Goal: Check status: Check status

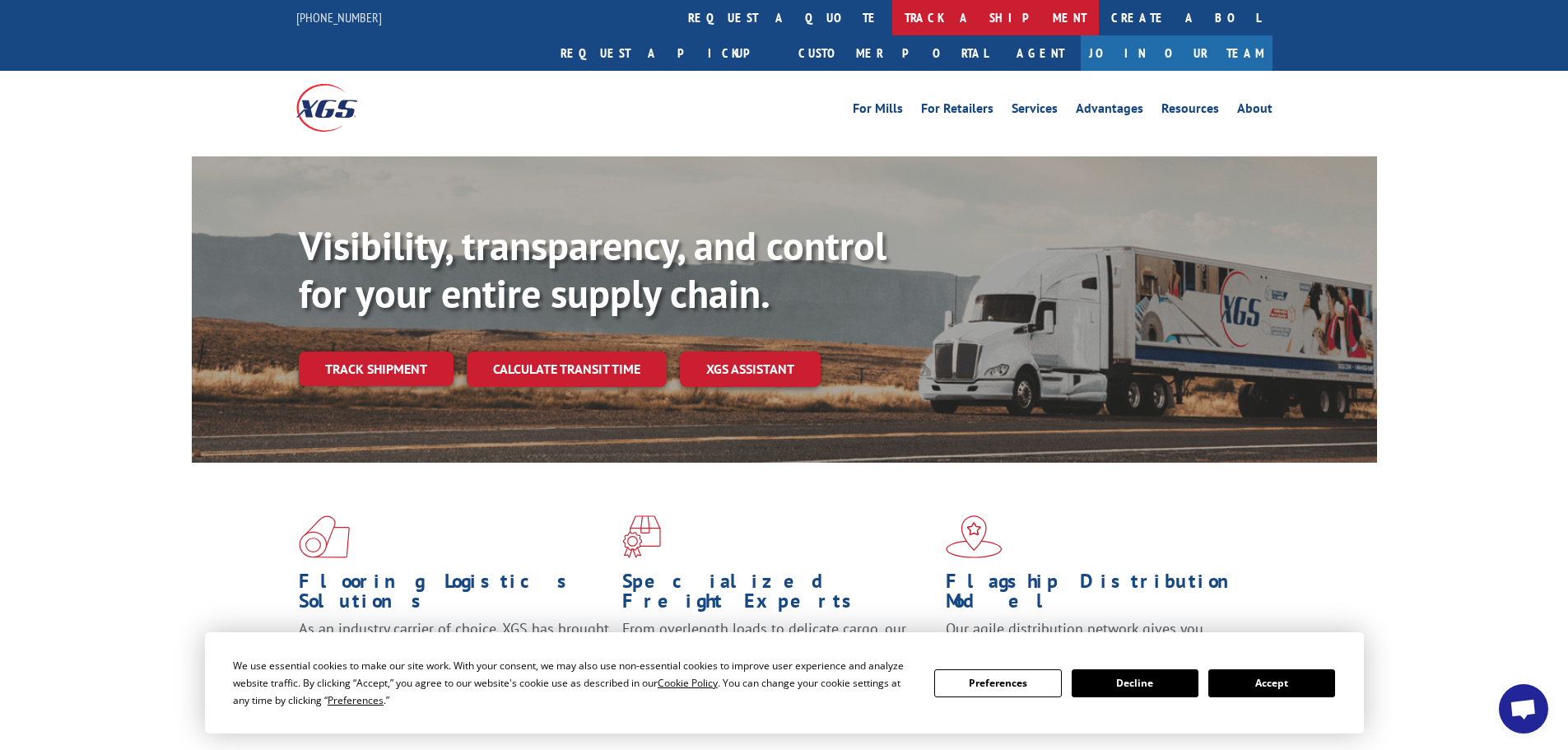
click at [892, 16] on link "track a shipment" at bounding box center [995, 17] width 206 height 36
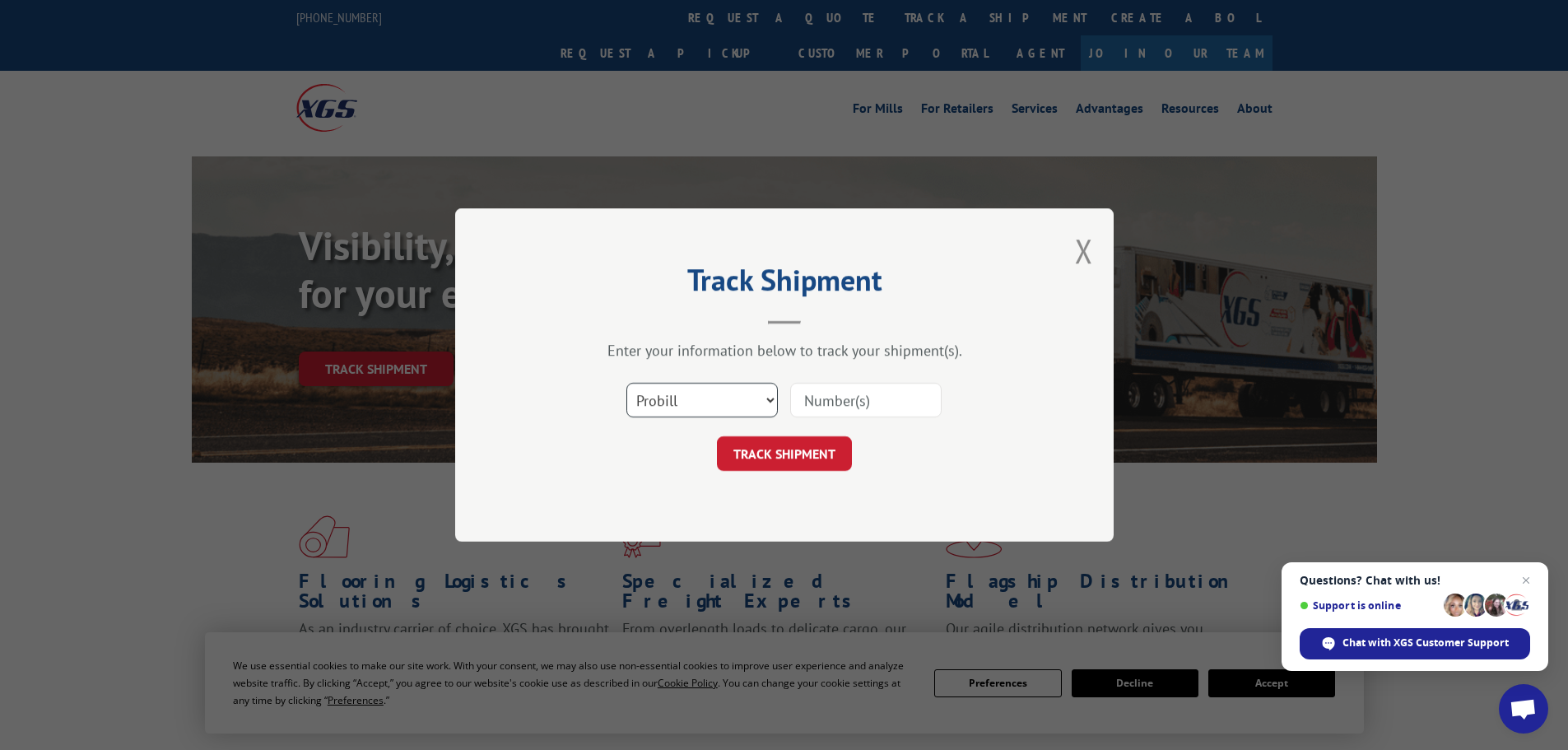
click at [768, 401] on select "Select category... Probill BOL PO" at bounding box center [701, 401] width 152 height 35
select select "po"
click at [626, 383] on select "Select category... Probill BOL PO" at bounding box center [701, 401] width 152 height 35
click at [857, 397] on input at bounding box center [866, 401] width 152 height 35
paste input "77537093"
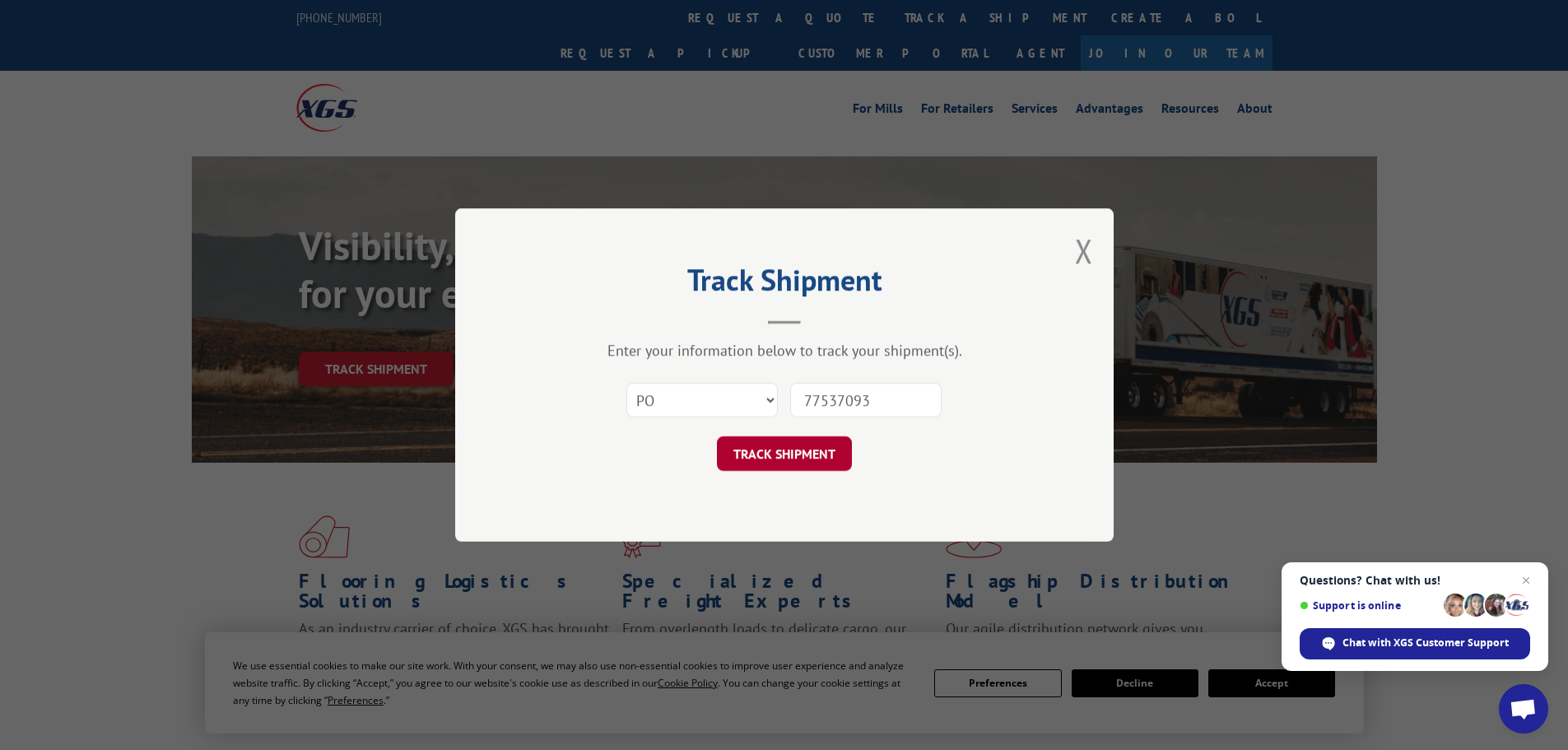
type input "77537093"
click at [803, 455] on button "TRACK SHIPMENT" at bounding box center [784, 454] width 135 height 35
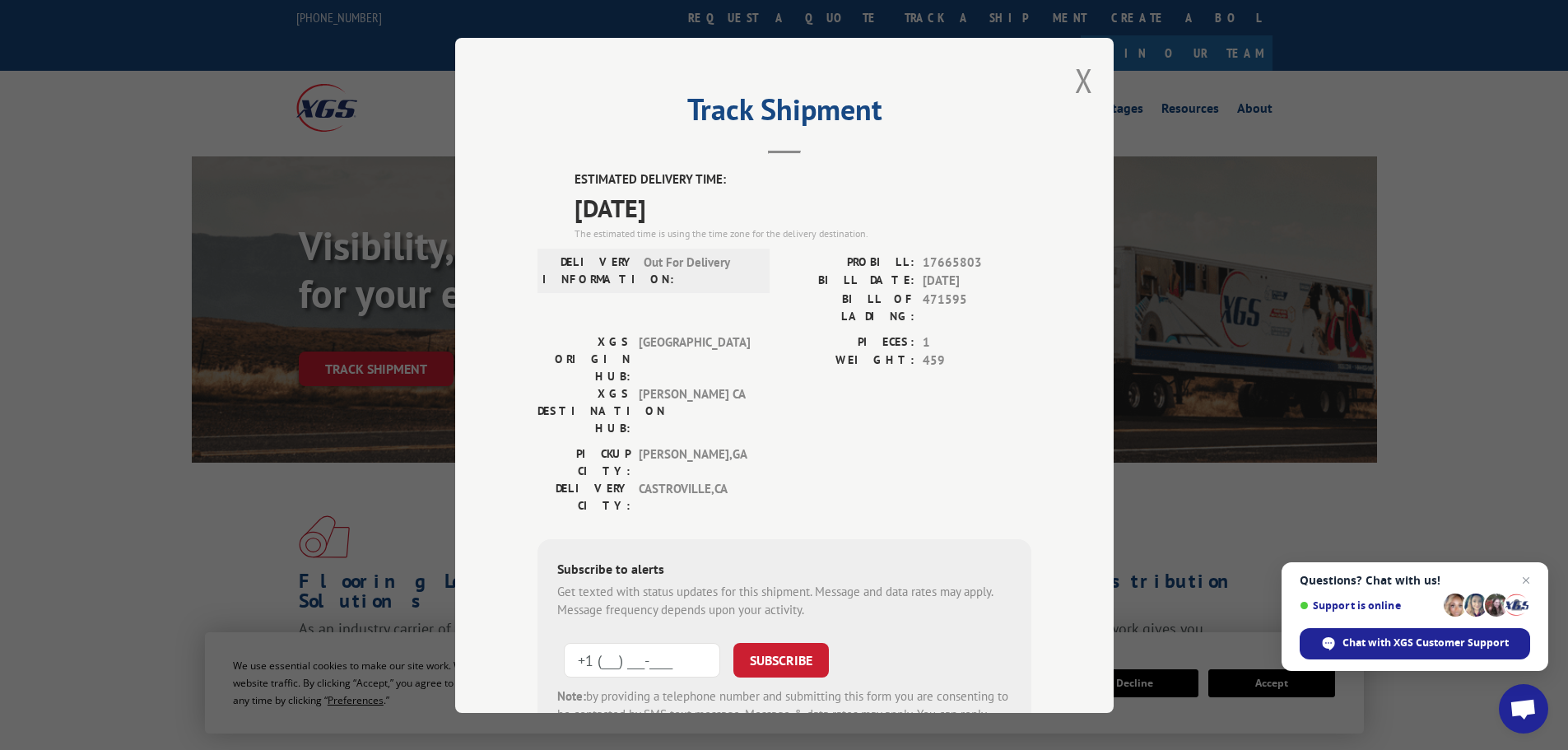
click at [667, 642] on input "+1 (___) ___-____" at bounding box center [642, 660] width 157 height 35
type input "[PHONE_NUMBER]"
click at [786, 642] on button "SUBSCRIBE" at bounding box center [781, 660] width 95 height 35
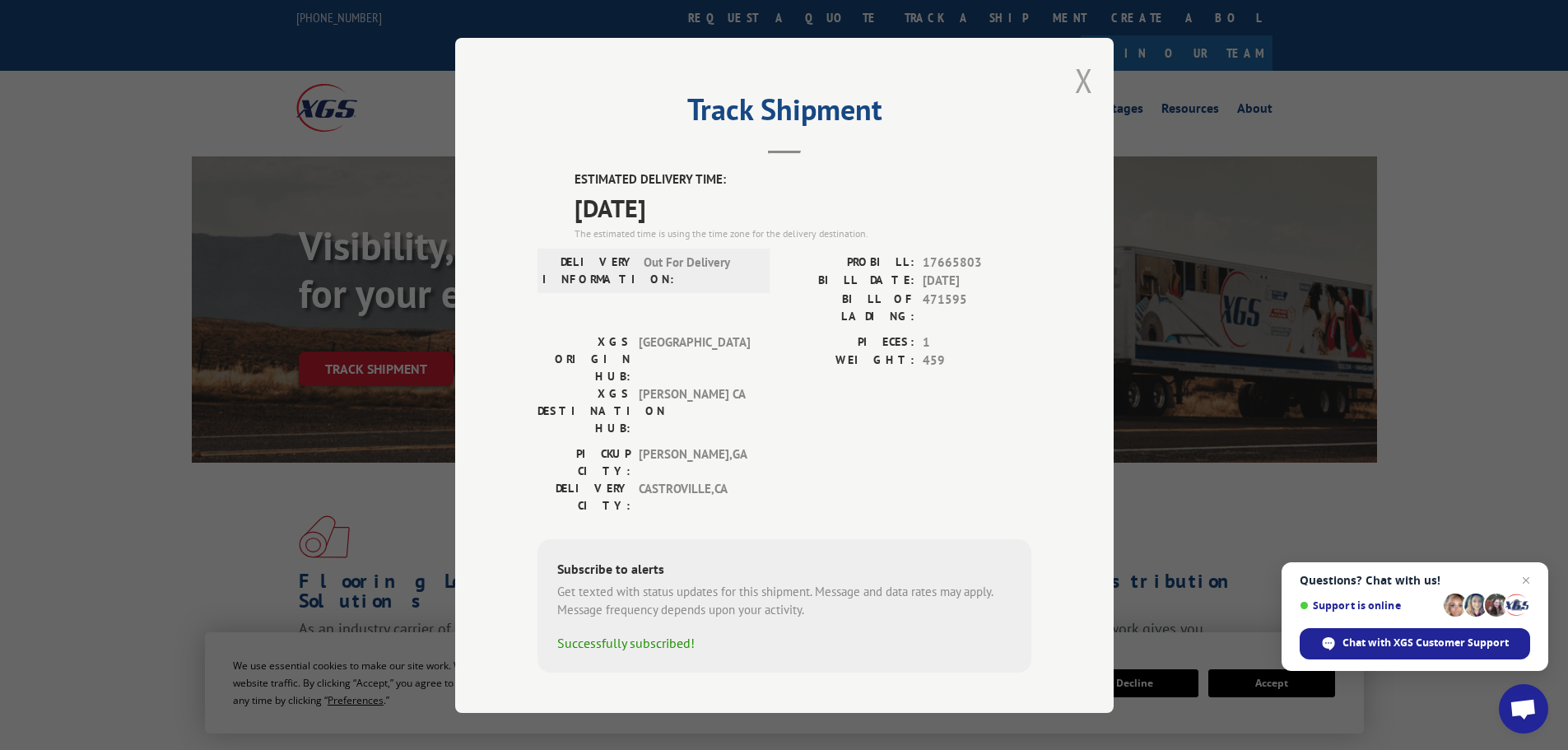
click at [1082, 90] on button "Close modal" at bounding box center [1085, 80] width 18 height 44
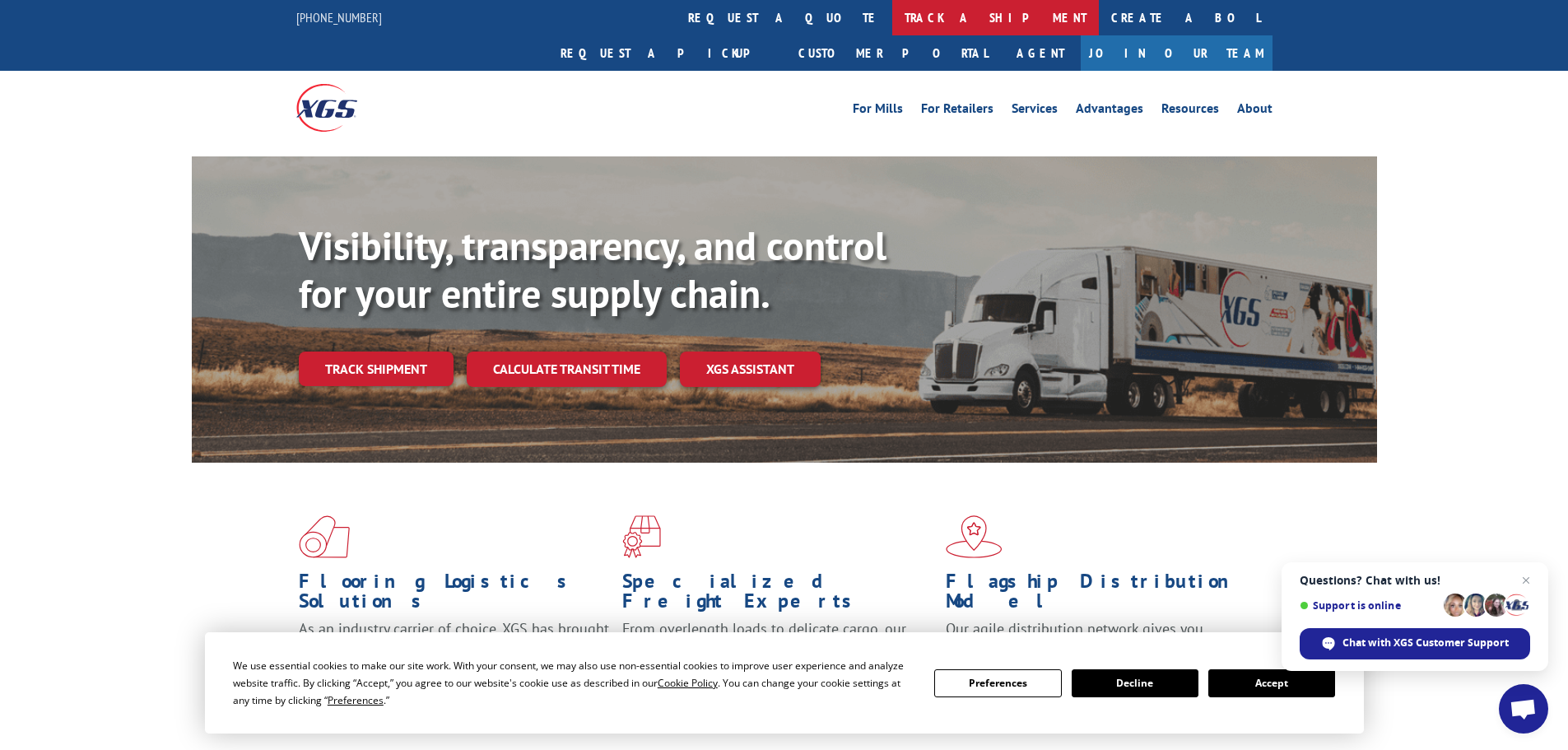
click at [892, 22] on link "track a shipment" at bounding box center [995, 17] width 206 height 36
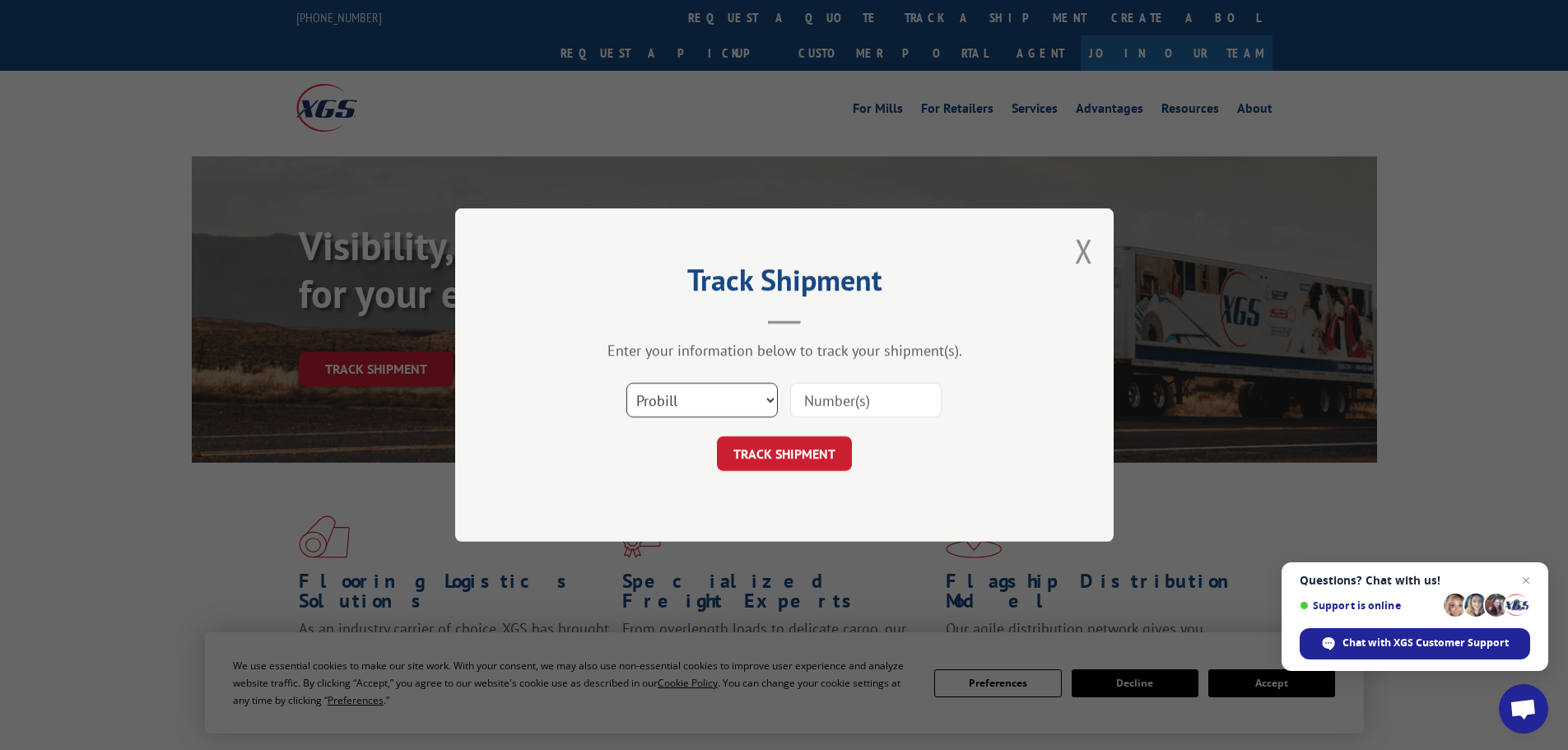
click at [656, 397] on select "Select category... Probill BOL PO" at bounding box center [701, 401] width 152 height 35
select select "po"
click at [626, 383] on select "Select category... Probill BOL PO" at bounding box center [701, 401] width 152 height 35
click at [871, 408] on input at bounding box center [866, 401] width 152 height 35
type input "77537101"
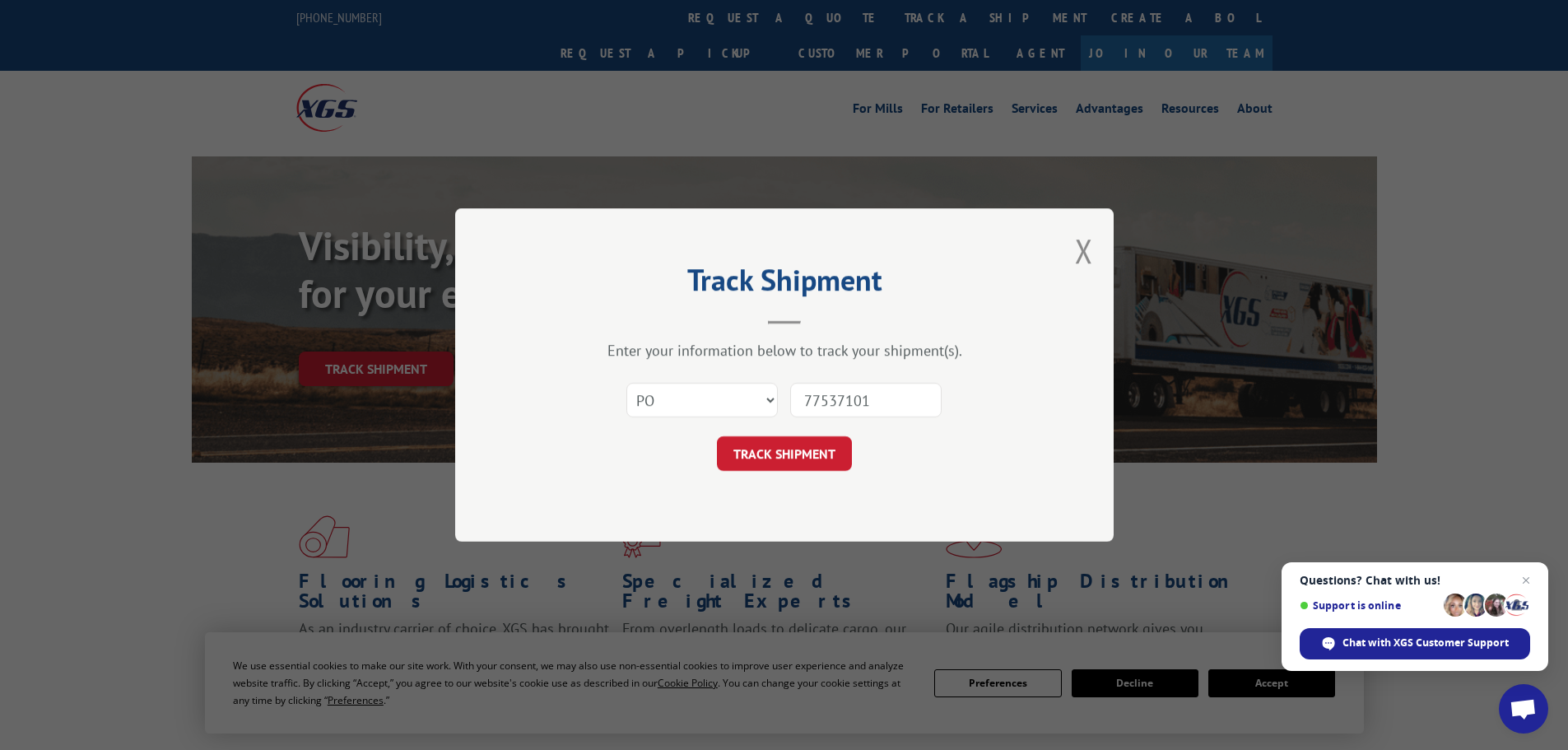
click at [717, 436] on button "TRACK SHIPMENT" at bounding box center [784, 454] width 135 height 35
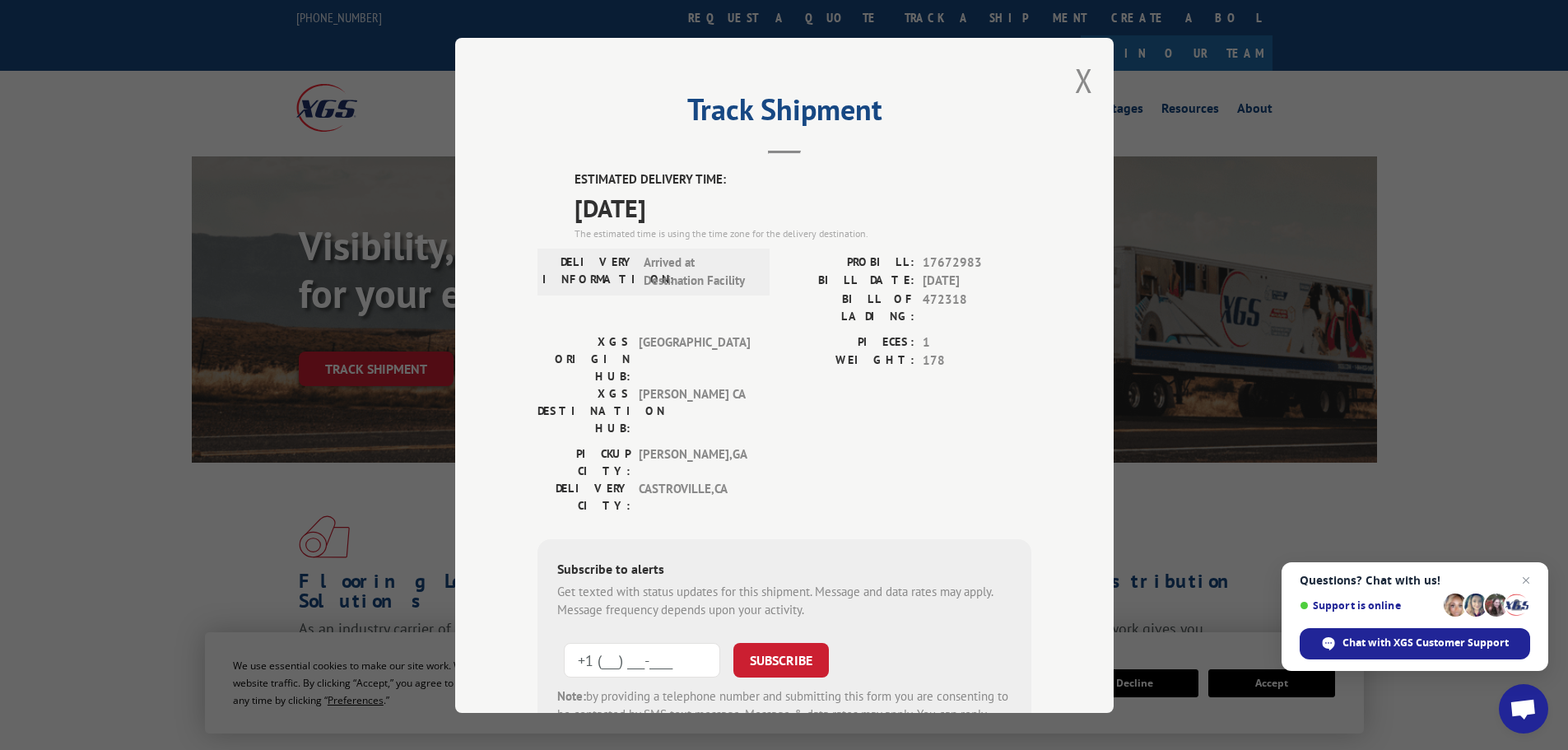
click at [642, 642] on input "+1 (___) ___-____" at bounding box center [642, 660] width 157 height 35
type input "[PHONE_NUMBER]"
click at [781, 642] on button "SUBSCRIBE" at bounding box center [781, 660] width 95 height 35
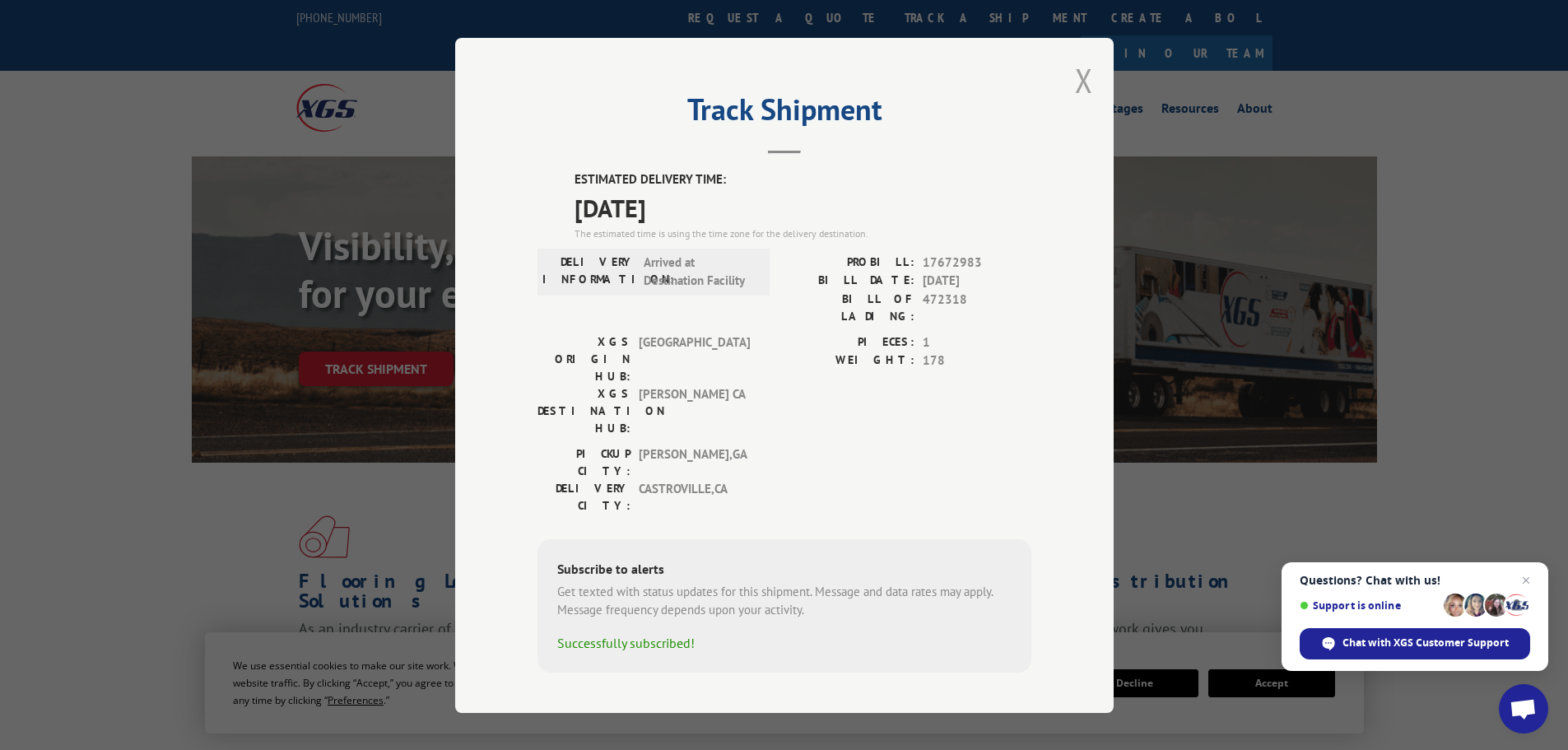
click at [1078, 92] on button "Close modal" at bounding box center [1085, 80] width 18 height 44
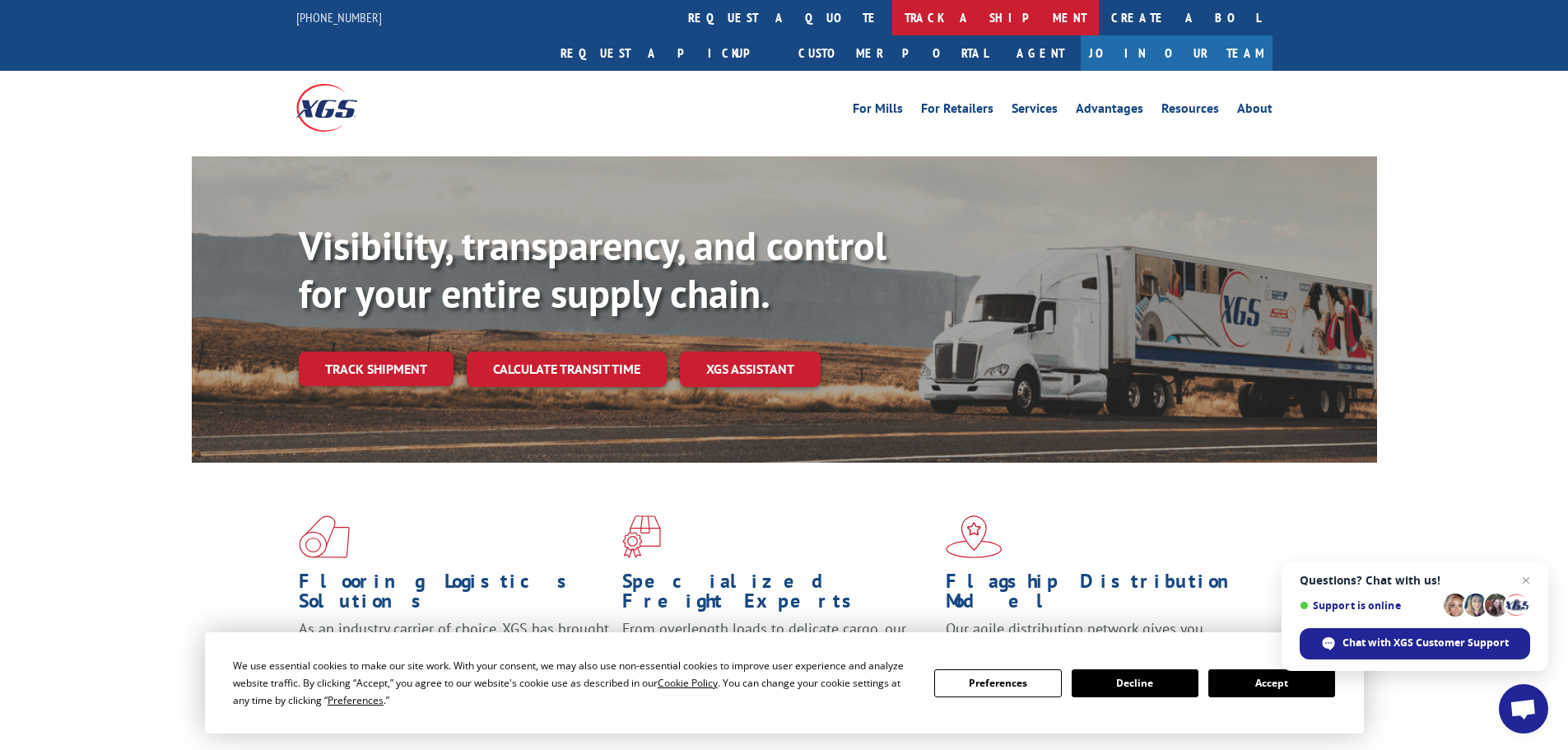
click at [892, 20] on link "track a shipment" at bounding box center [995, 17] width 206 height 36
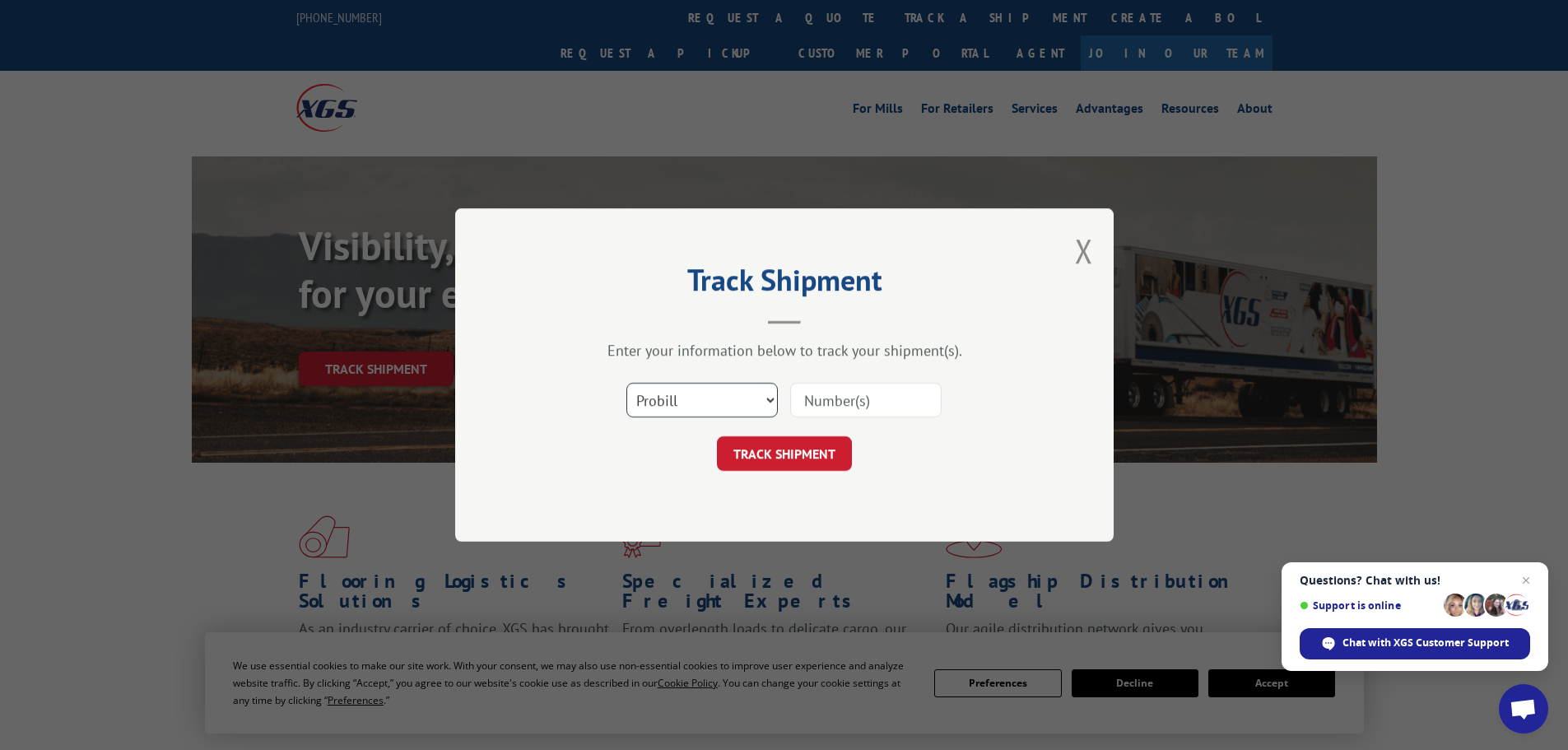
click at [774, 397] on select "Select category... Probill BOL PO" at bounding box center [701, 401] width 152 height 35
select select "po"
click at [626, 383] on select "Select category... Probill BOL PO" at bounding box center [701, 401] width 152 height 35
click at [871, 393] on input at bounding box center [866, 401] width 152 height 35
type input "77537104"
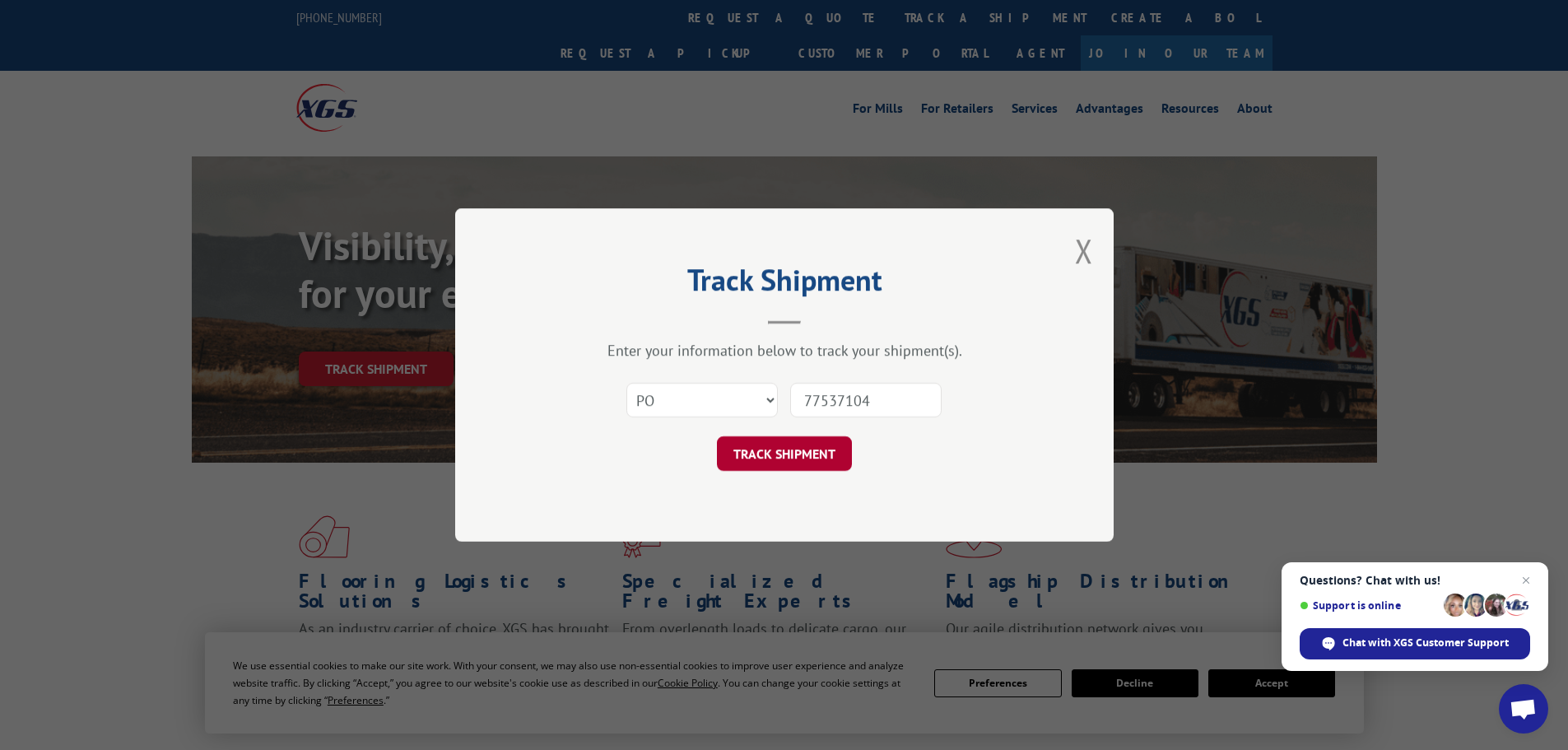
click at [793, 448] on button "TRACK SHIPMENT" at bounding box center [784, 454] width 135 height 35
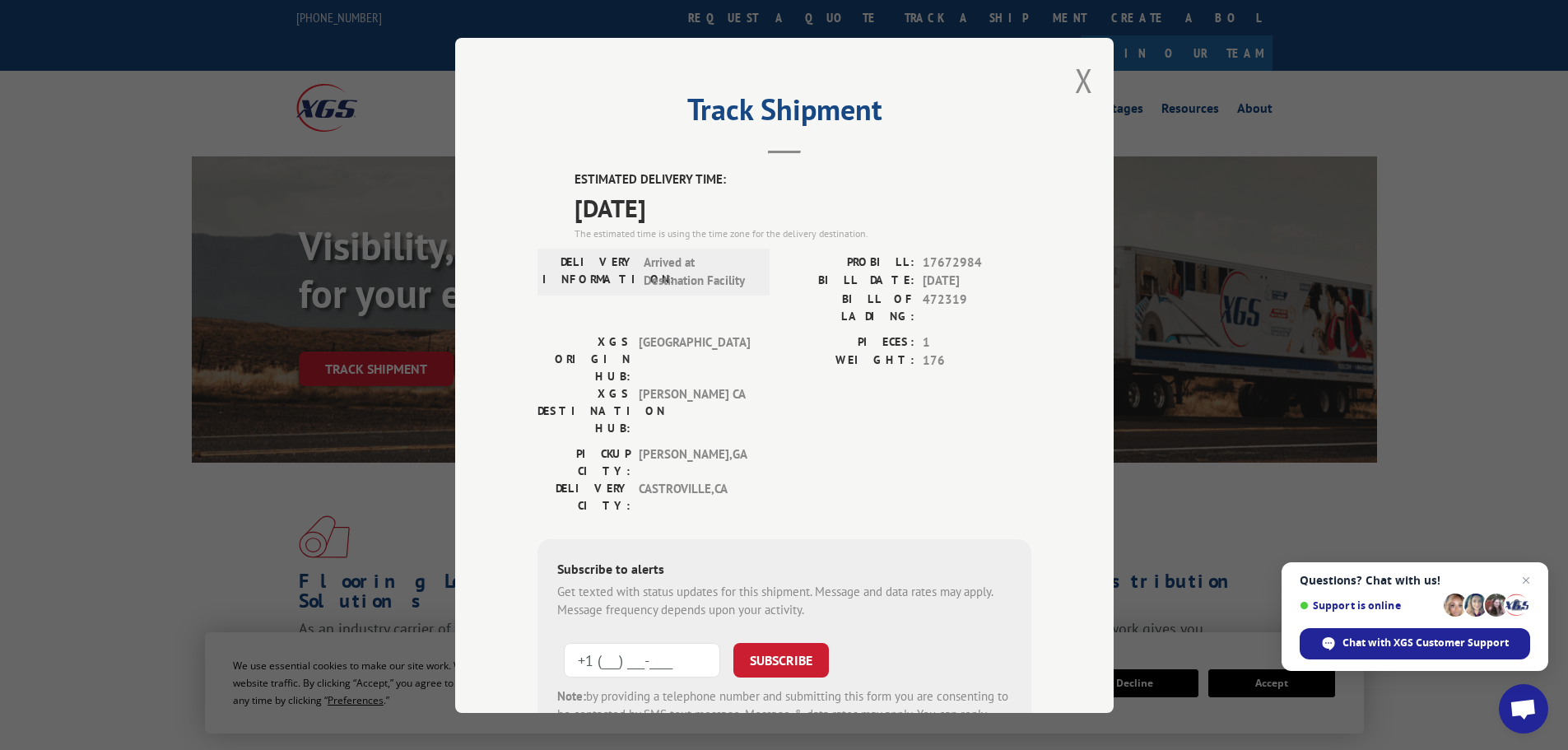
click at [678, 642] on input "+1 (___) ___-____" at bounding box center [642, 660] width 157 height 35
type input "[PHONE_NUMBER]"
click at [750, 642] on button "SUBSCRIBE" at bounding box center [781, 660] width 95 height 35
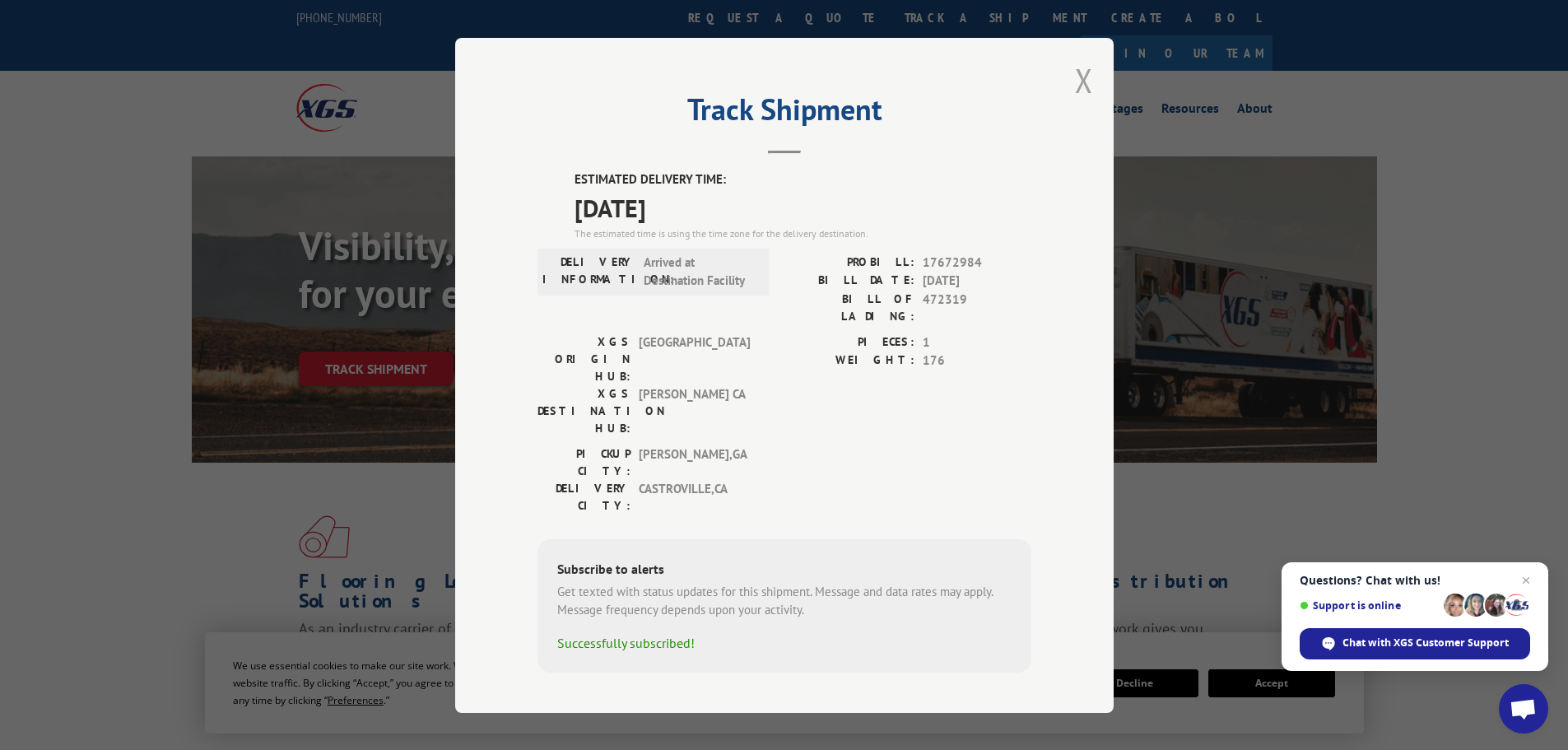
click at [1085, 93] on button "Close modal" at bounding box center [1085, 80] width 18 height 44
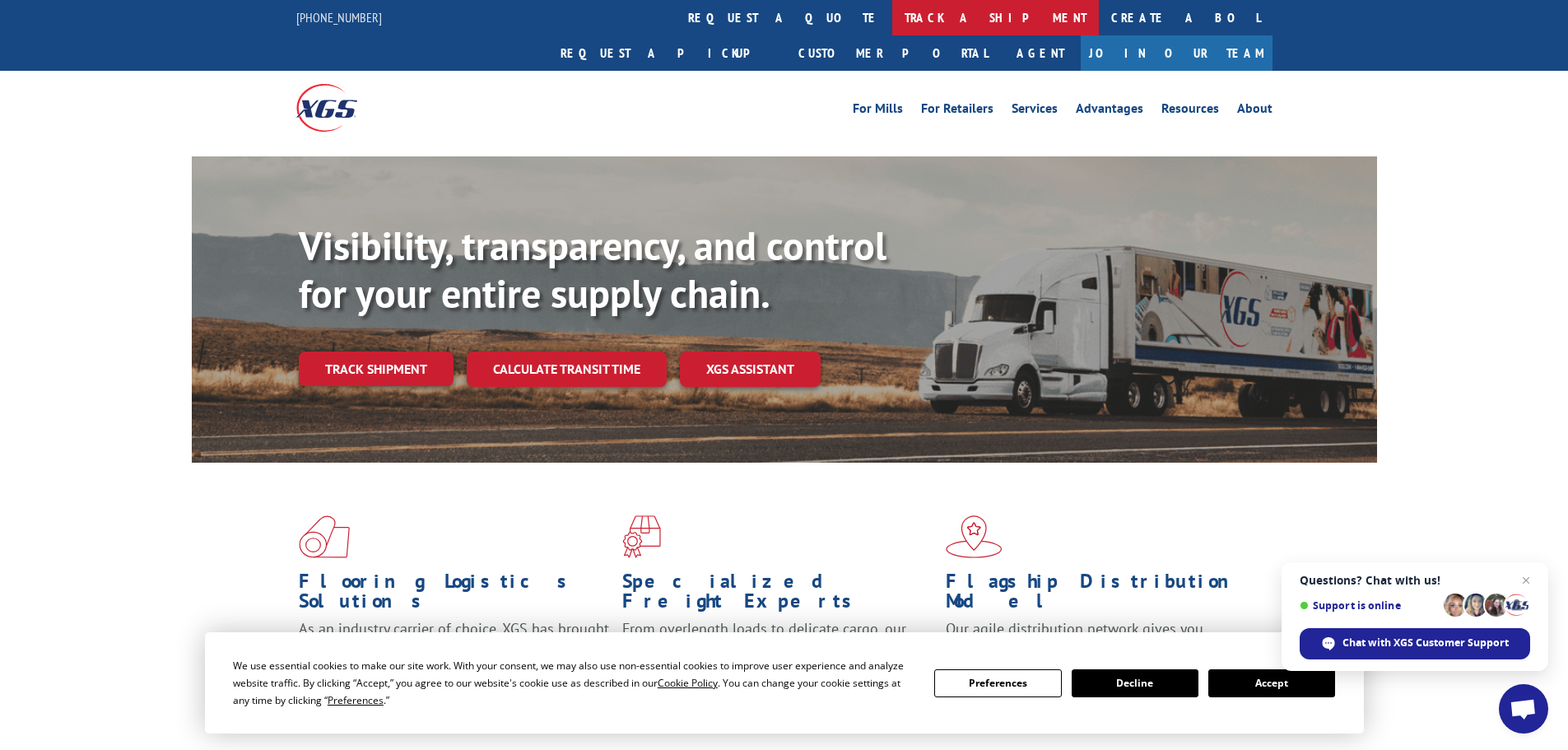
click at [892, 23] on link "track a shipment" at bounding box center [995, 17] width 206 height 36
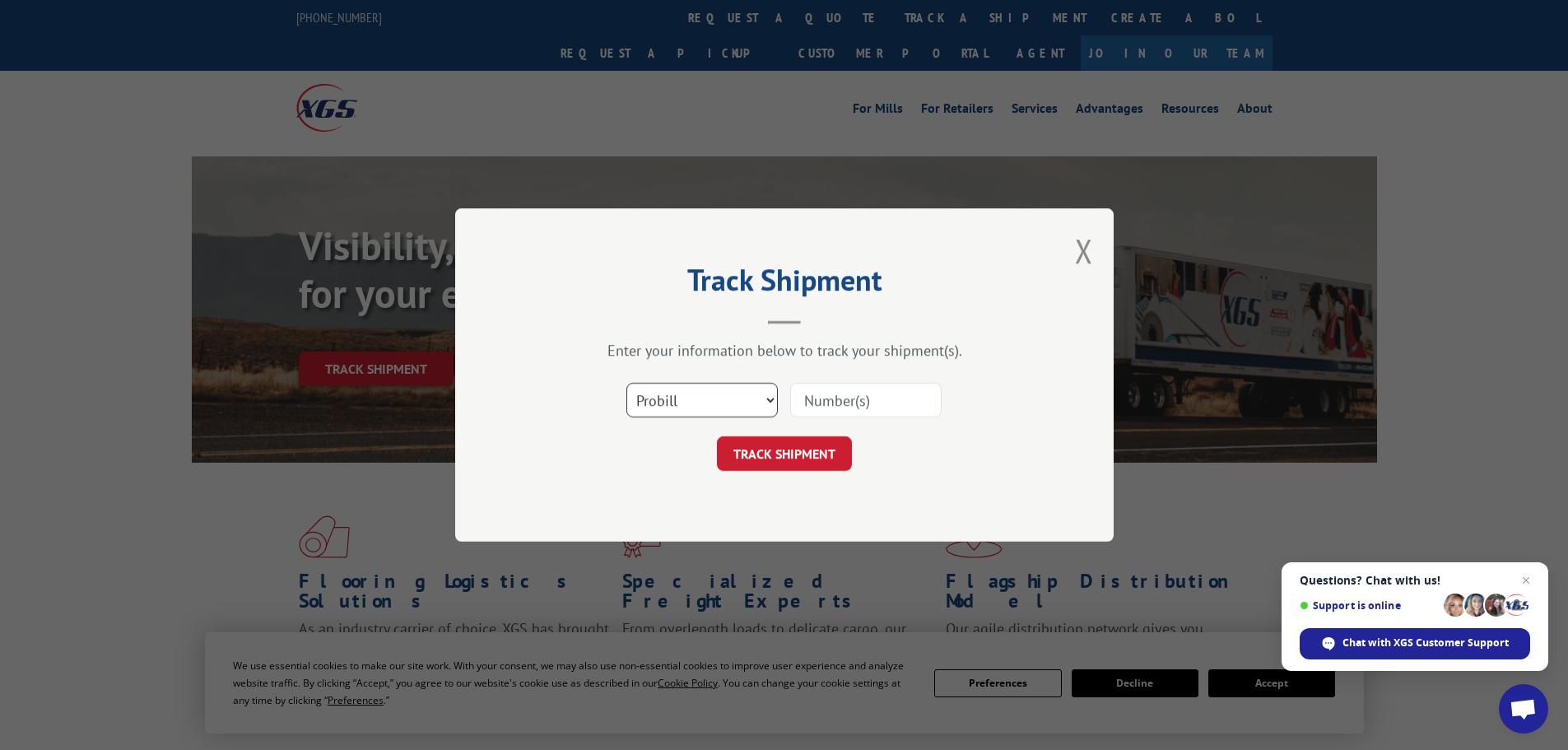
click at [768, 398] on select "Select category... Probill BOL PO" at bounding box center [701, 401] width 152 height 35
select select "bol"
click at [626, 383] on select "Select category... Probill BOL PO" at bounding box center [701, 401] width 152 height 35
click at [827, 392] on input at bounding box center [866, 401] width 152 height 35
type input "471595"
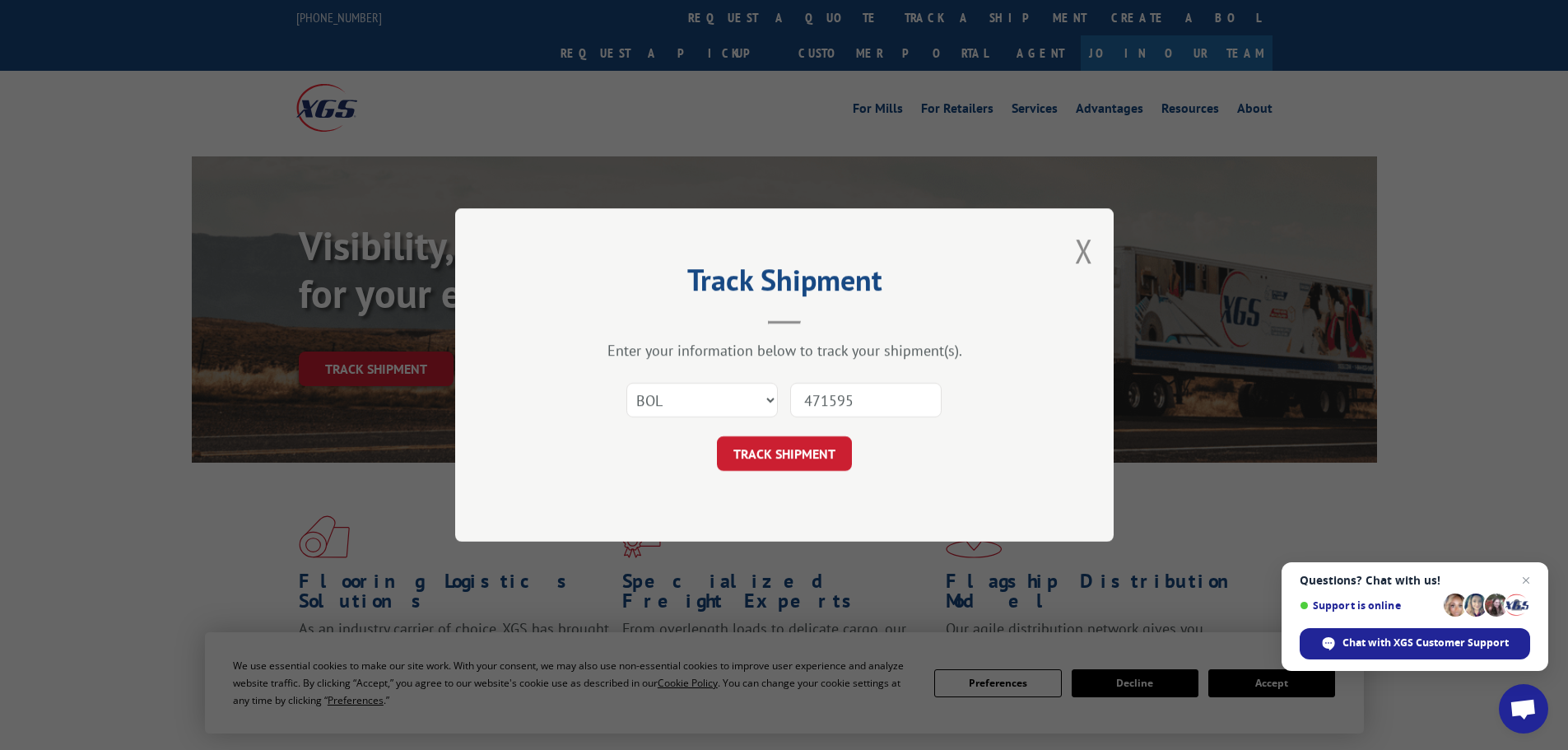
click button "TRACK SHIPMENT" at bounding box center [784, 454] width 135 height 35
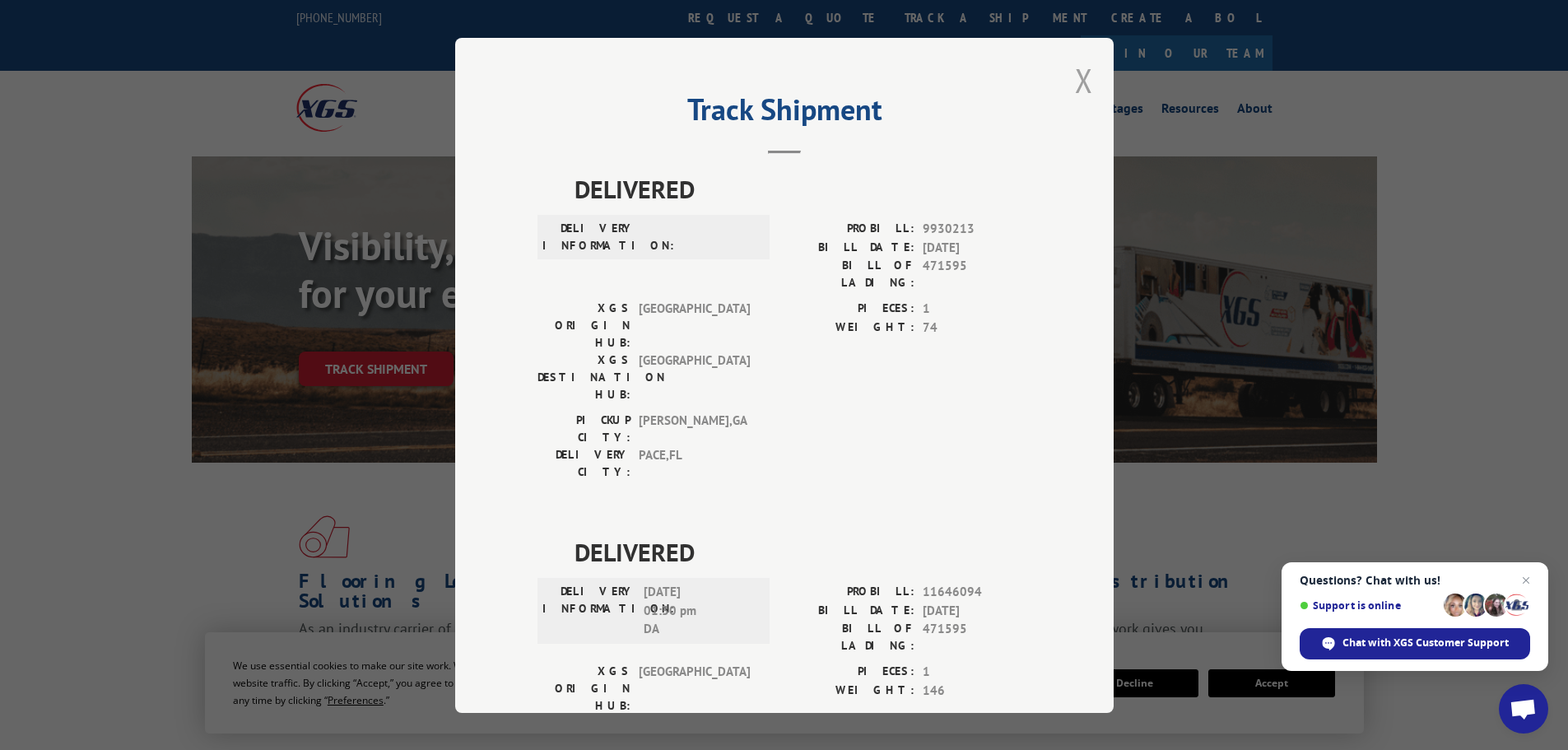
click at [1075, 75] on button "Close modal" at bounding box center [1085, 80] width 18 height 44
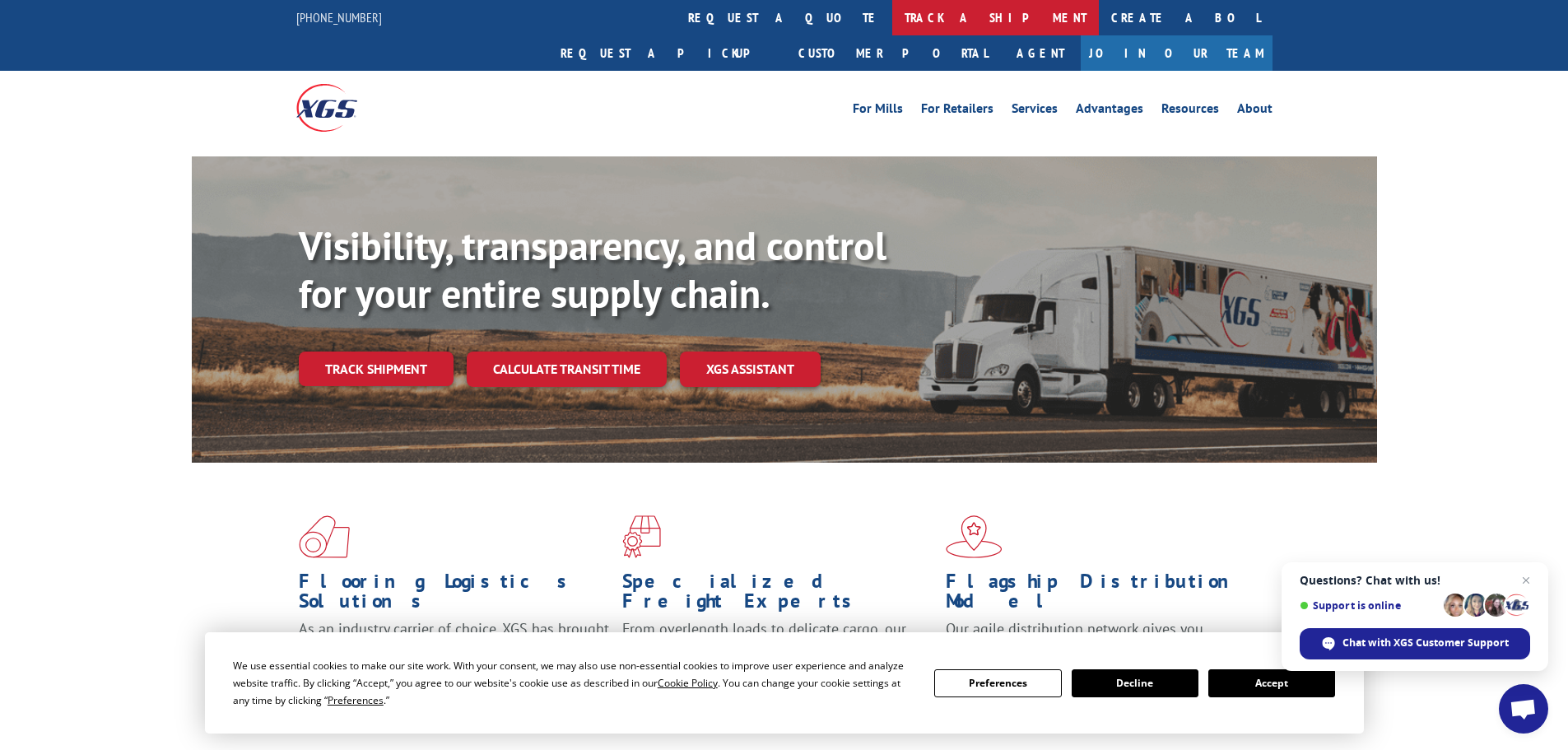
click at [892, 22] on link "track a shipment" at bounding box center [995, 17] width 206 height 36
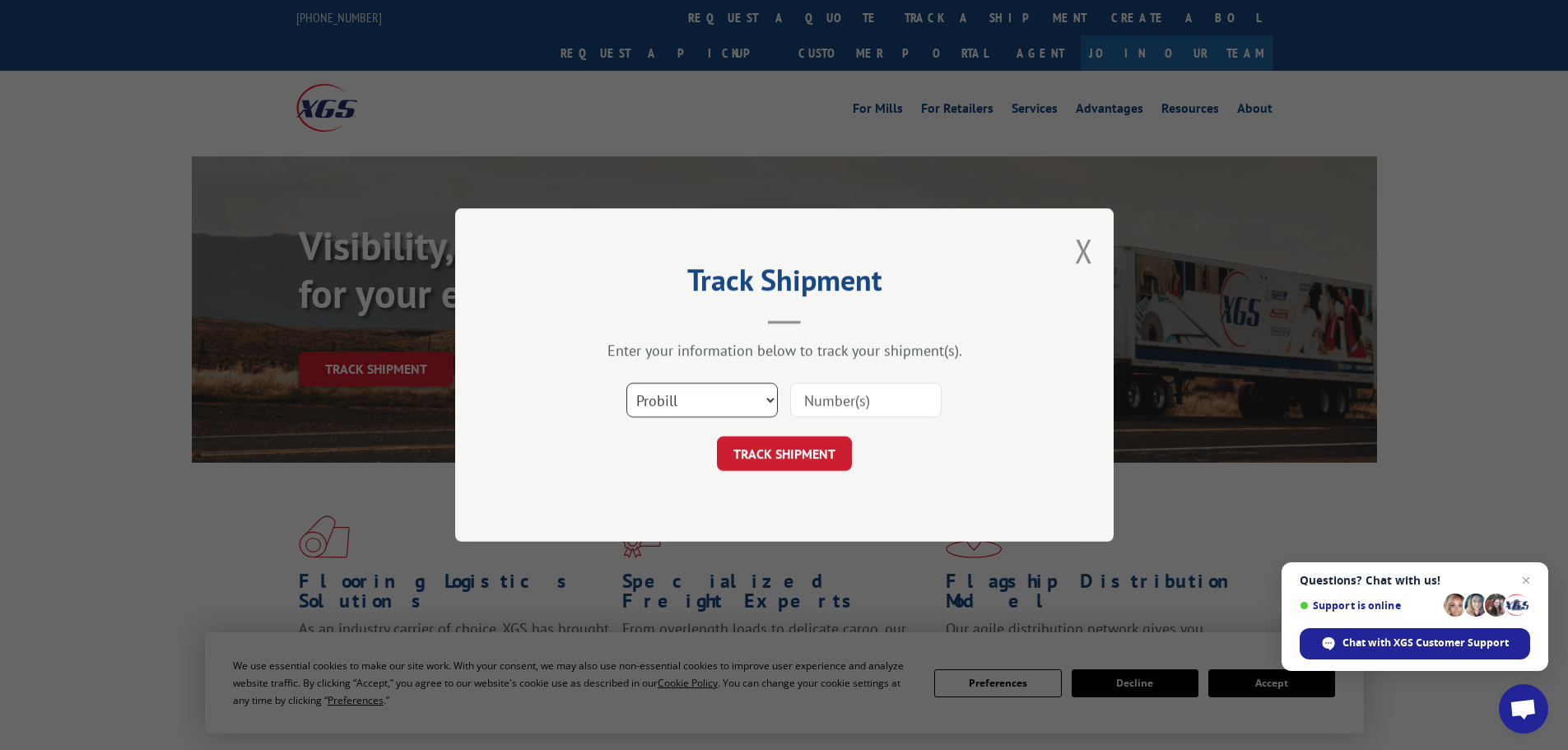
click at [768, 397] on select "Select category... Probill BOL PO" at bounding box center [701, 401] width 152 height 35
click at [626, 383] on select "Select category... Probill BOL PO" at bounding box center [701, 401] width 152 height 35
click at [772, 401] on select "Select category... Probill BOL PO" at bounding box center [701, 401] width 152 height 35
select select "po"
click at [626, 383] on select "Select category... Probill BOL PO" at bounding box center [701, 401] width 152 height 35
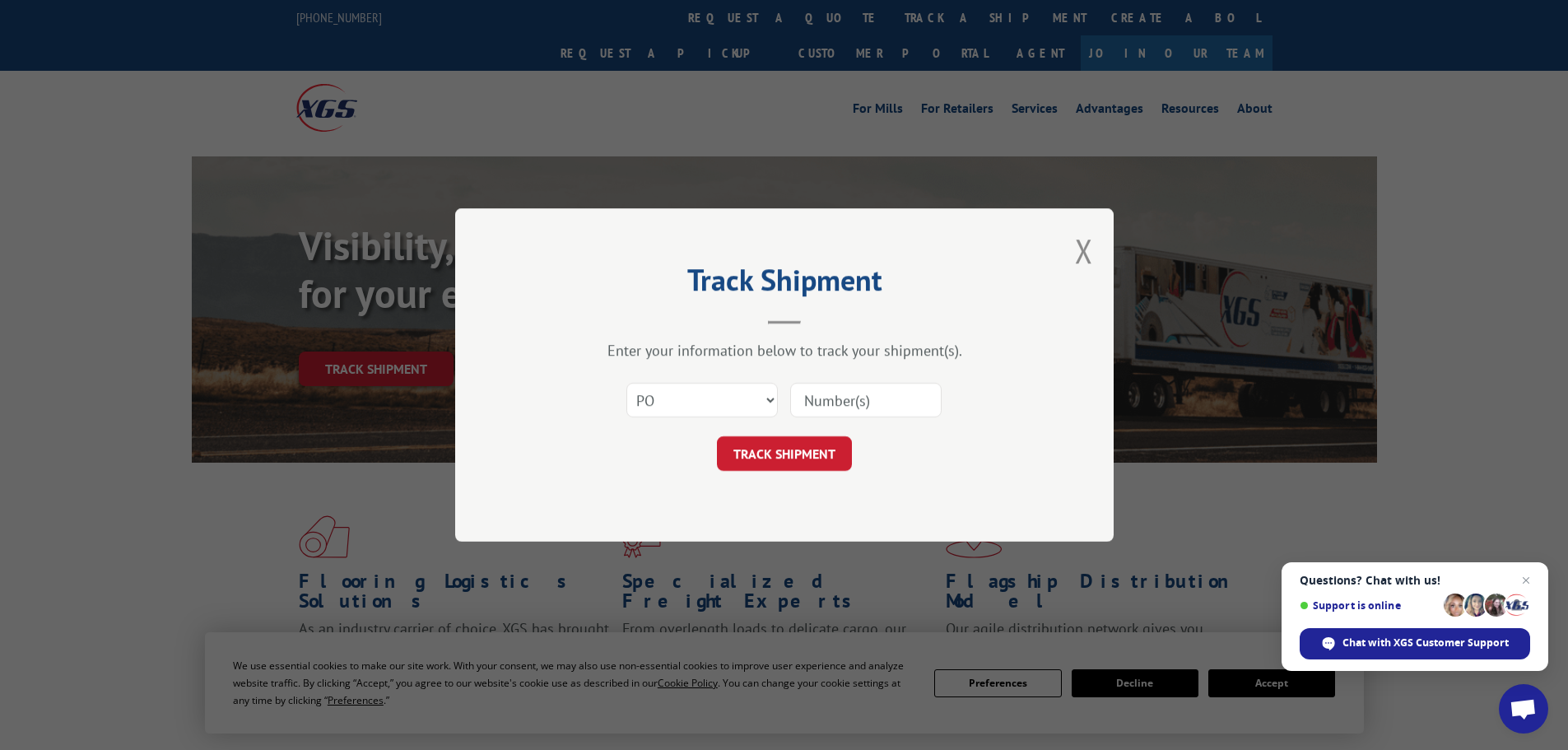
click at [828, 395] on input at bounding box center [866, 401] width 152 height 35
type input "77537093"
click button "TRACK SHIPMENT" at bounding box center [784, 454] width 135 height 35
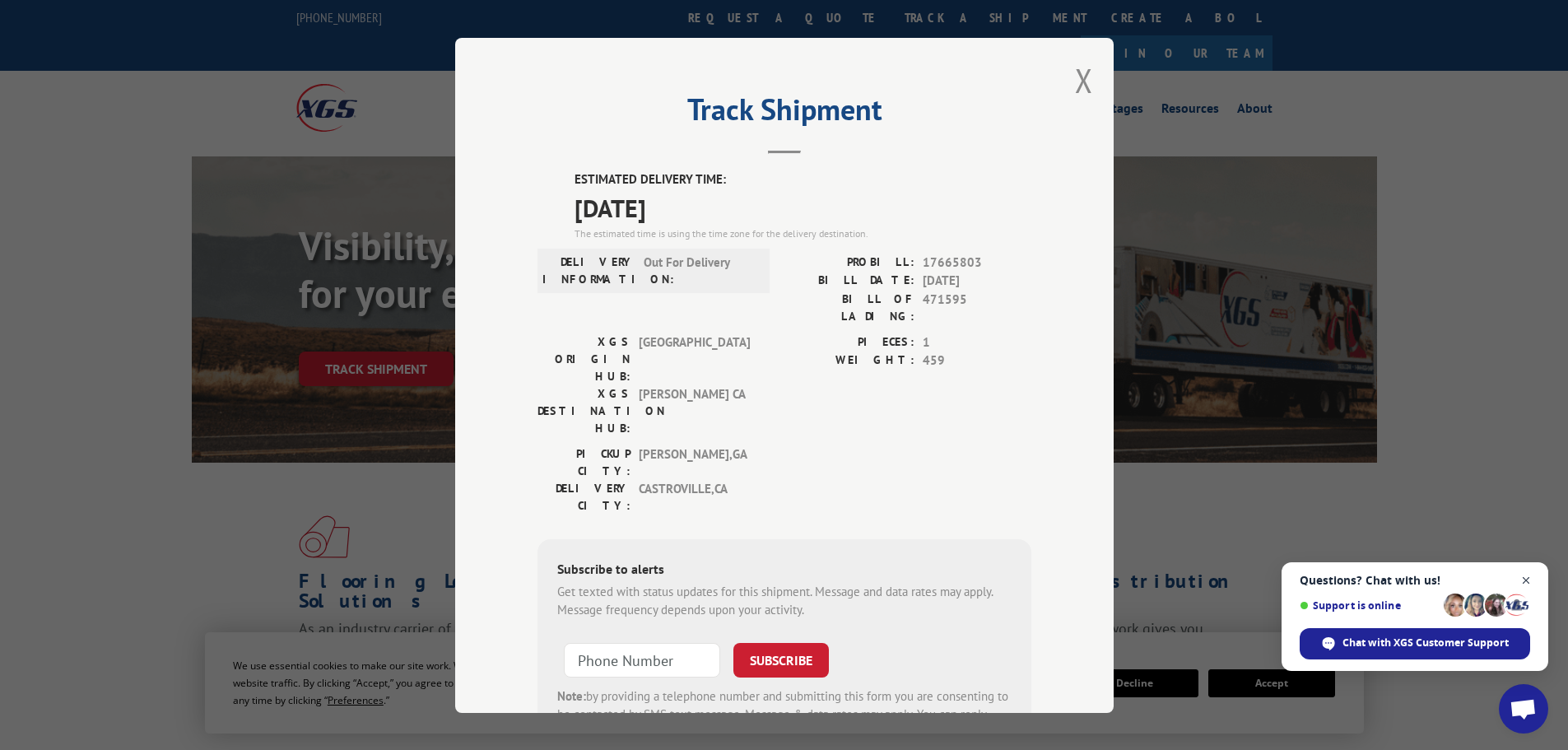
click at [1523, 582] on span "Close chat" at bounding box center [1527, 581] width 21 height 21
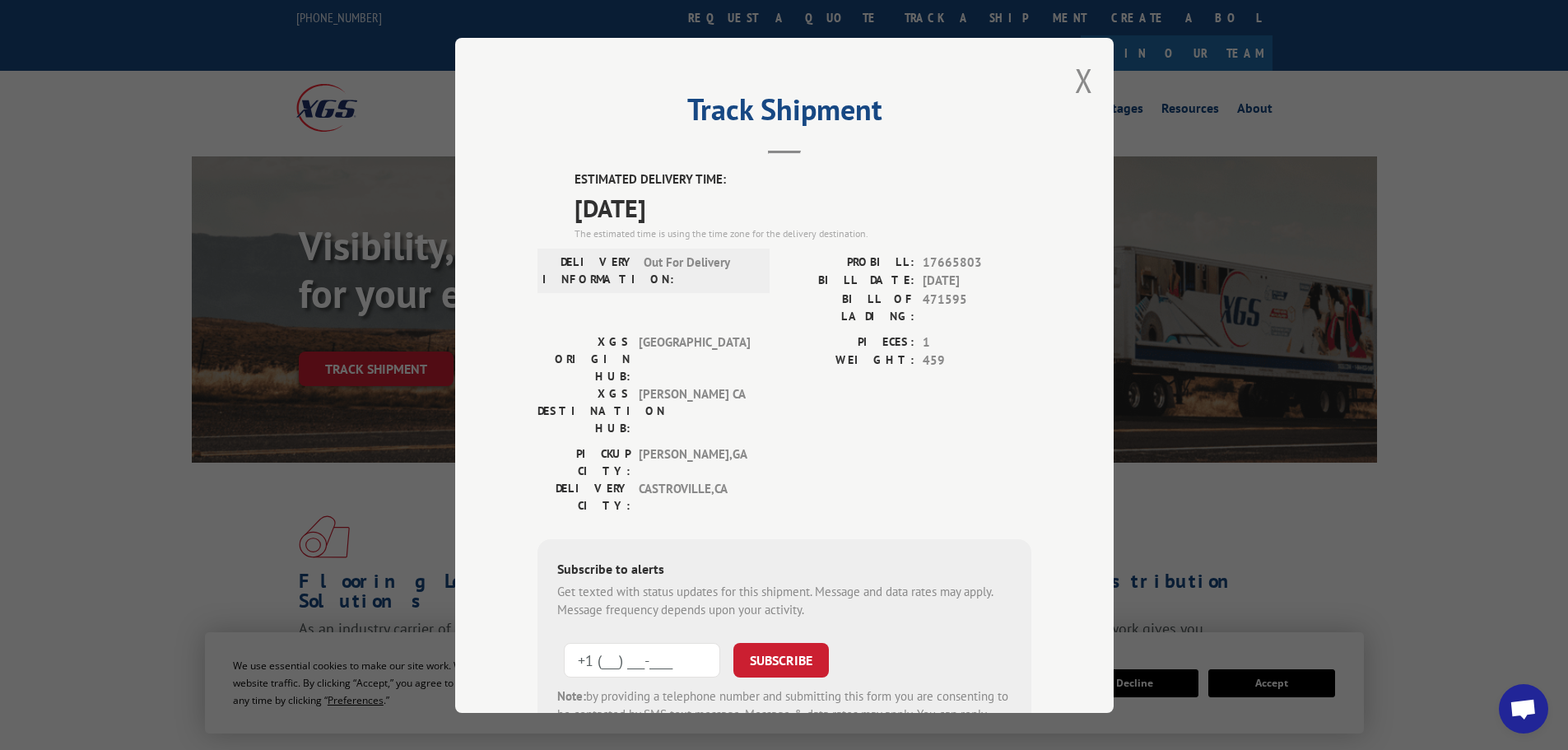
click at [706, 642] on input "+1 (___) ___-____" at bounding box center [642, 660] width 157 height 35
type input "[PHONE_NUMBER]"
click at [784, 642] on button "SUBSCRIBE" at bounding box center [781, 660] width 95 height 35
click at [1075, 77] on button "Close modal" at bounding box center [1085, 80] width 18 height 44
